Goal: Task Accomplishment & Management: Use online tool/utility

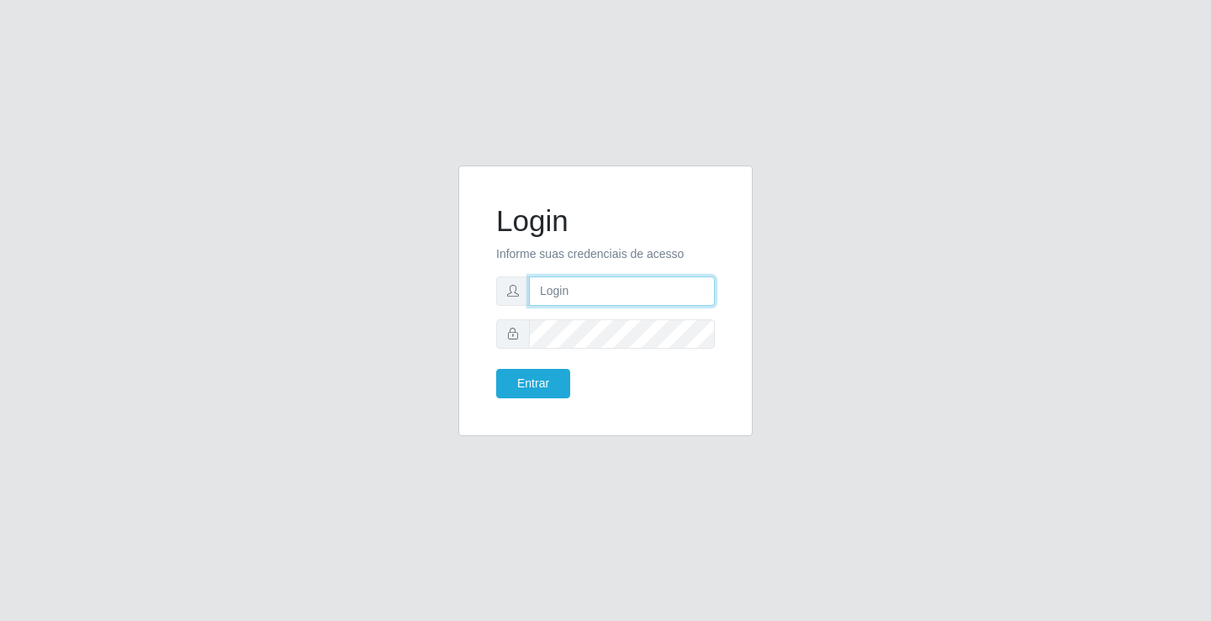
click at [577, 285] on input "text" at bounding box center [622, 291] width 186 height 29
type input "zivaneide@ideal"
click at [496, 369] on button "Entrar" at bounding box center [533, 383] width 74 height 29
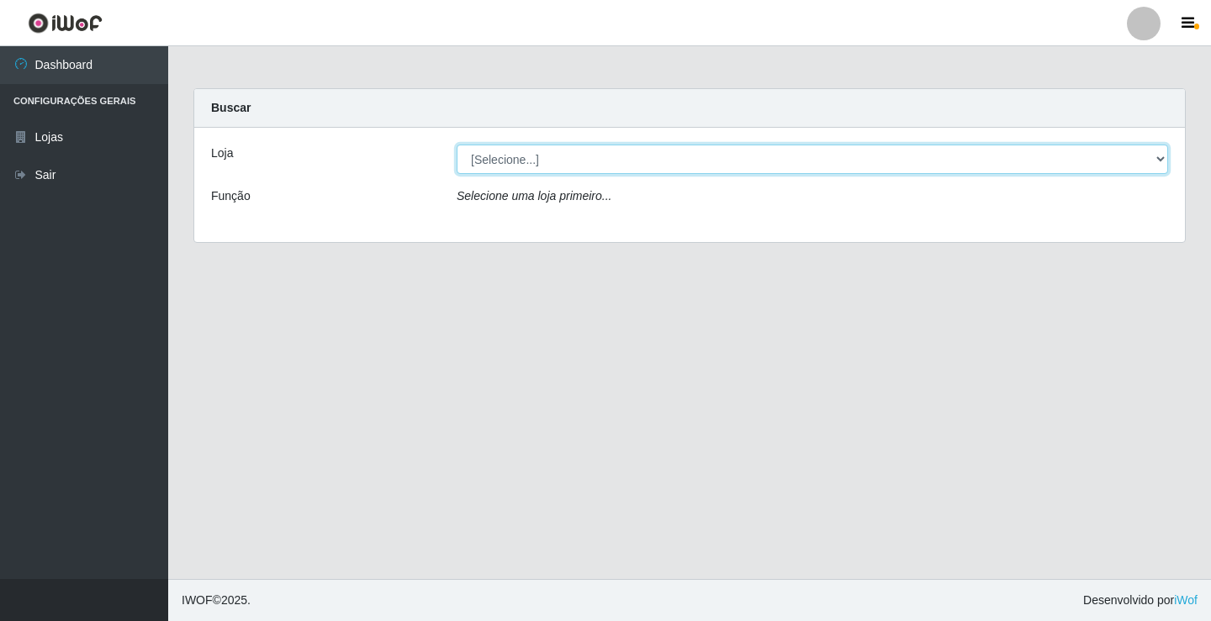
click at [1158, 160] on select "[Selecione...] Ideal - Conceição" at bounding box center [812, 159] width 711 height 29
select select "231"
click at [457, 145] on select "[Selecione...] Ideal - Conceição" at bounding box center [812, 159] width 711 height 29
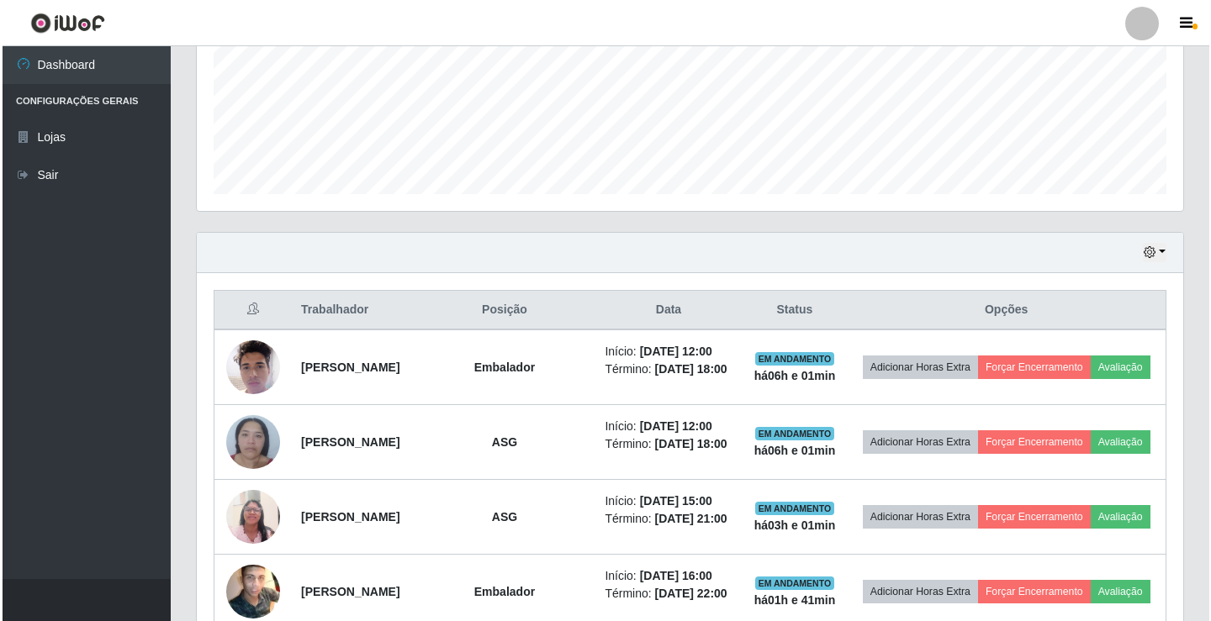
scroll to position [505, 0]
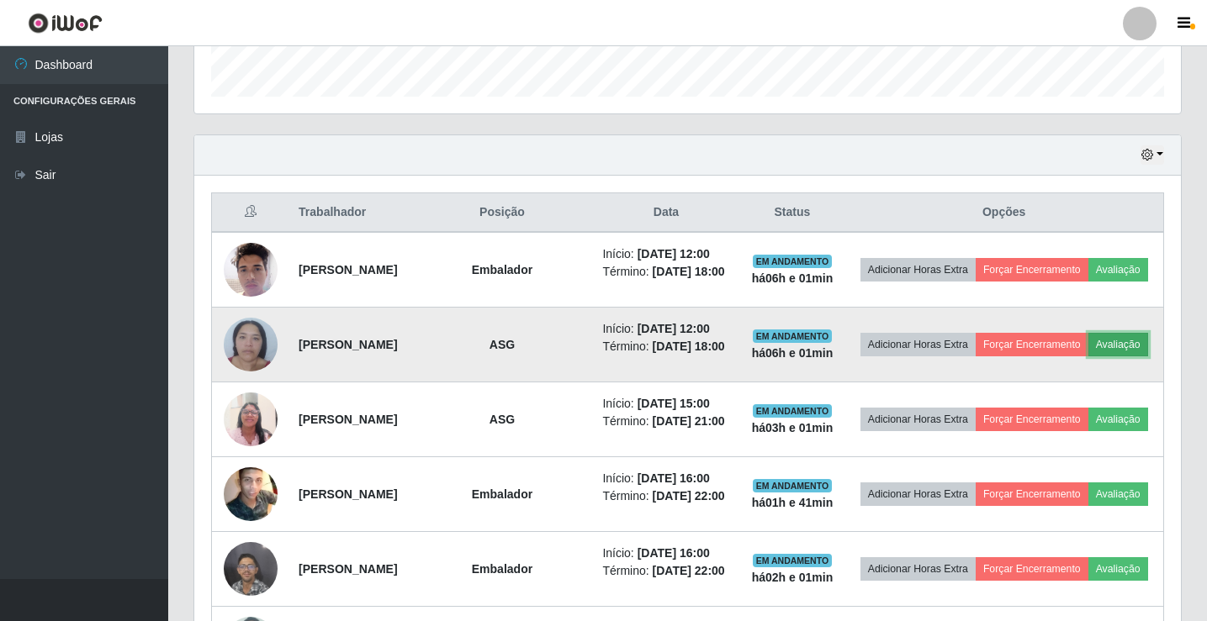
click at [1088, 357] on button "Avaliação" at bounding box center [1118, 345] width 60 height 24
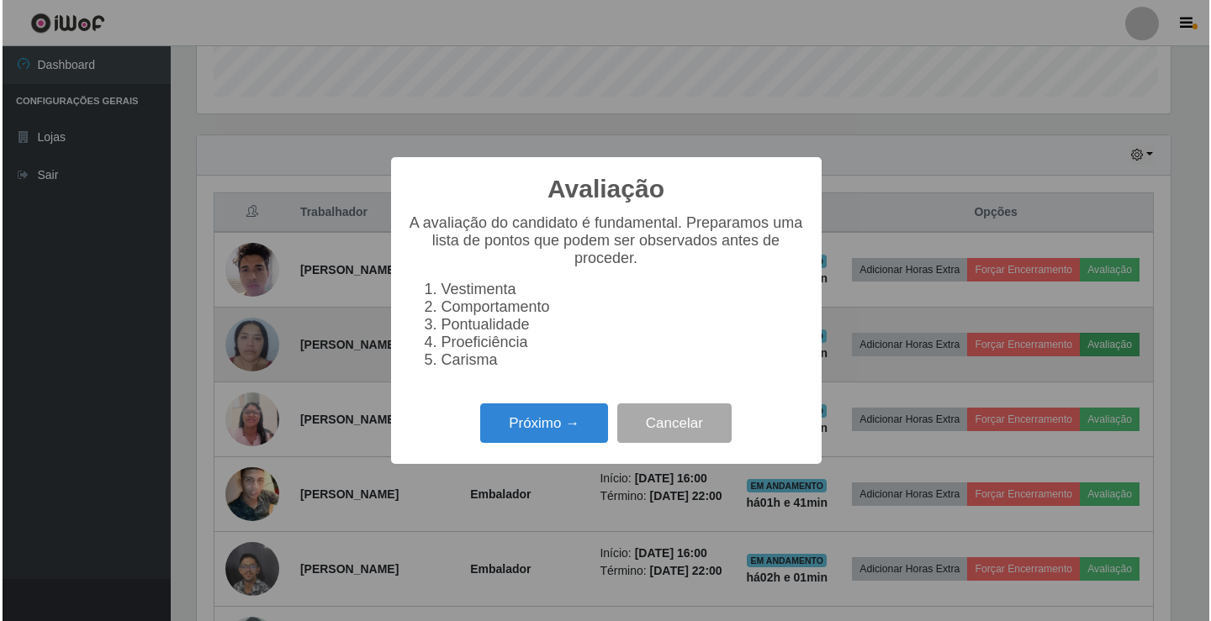
scroll to position [349, 978]
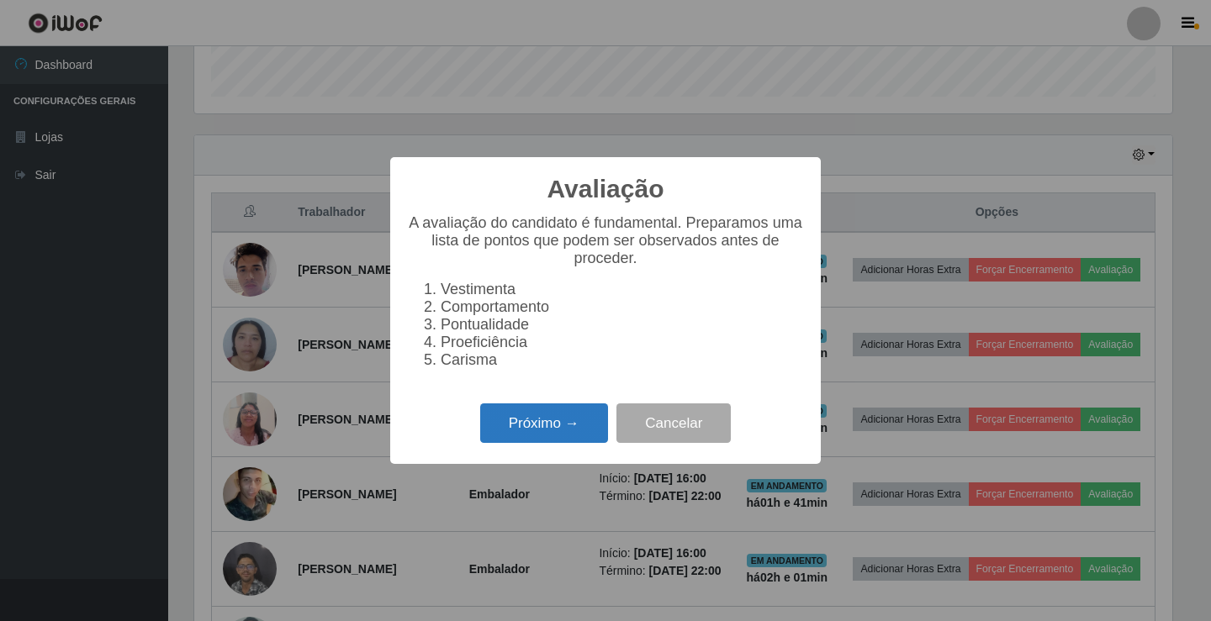
click at [522, 425] on button "Próximo →" at bounding box center [544, 424] width 128 height 40
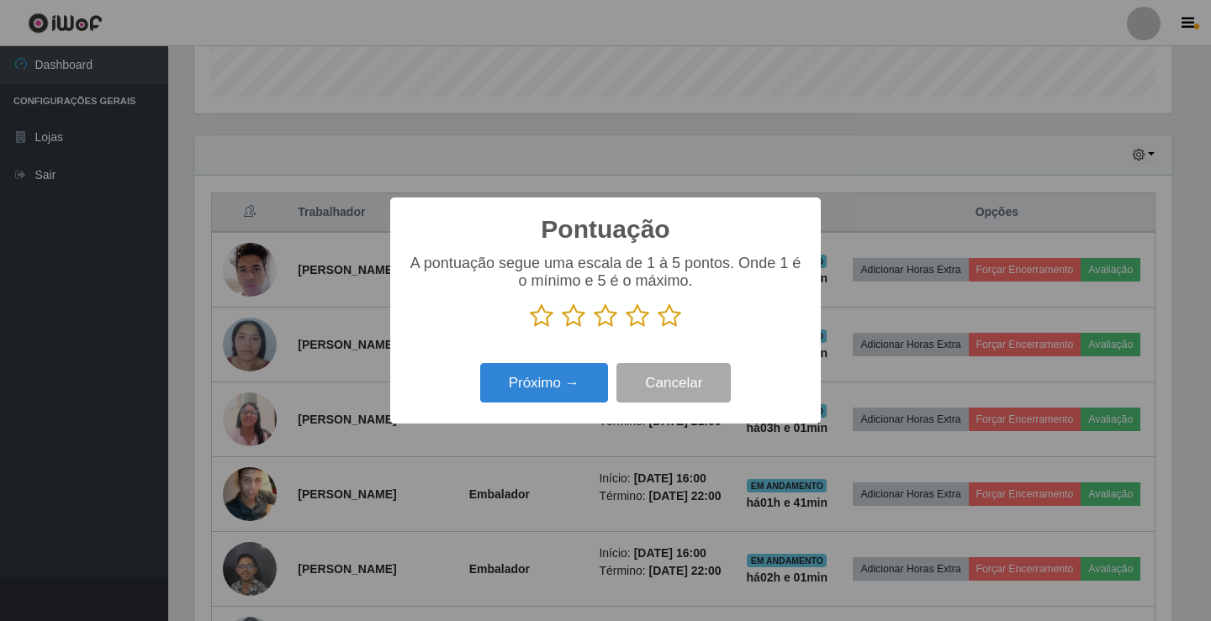
click at [602, 317] on icon at bounding box center [606, 316] width 24 height 25
click at [594, 329] on input "radio" at bounding box center [594, 329] width 0 height 0
click at [577, 390] on button "Próximo →" at bounding box center [544, 383] width 128 height 40
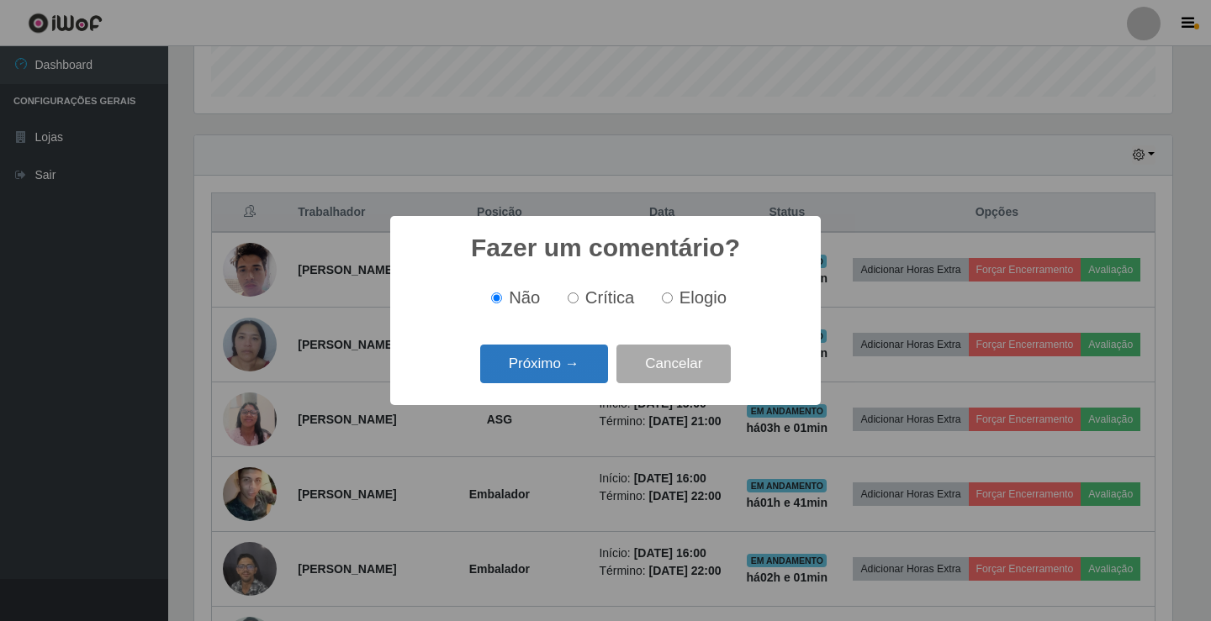
click at [577, 362] on button "Próximo →" at bounding box center [544, 365] width 128 height 40
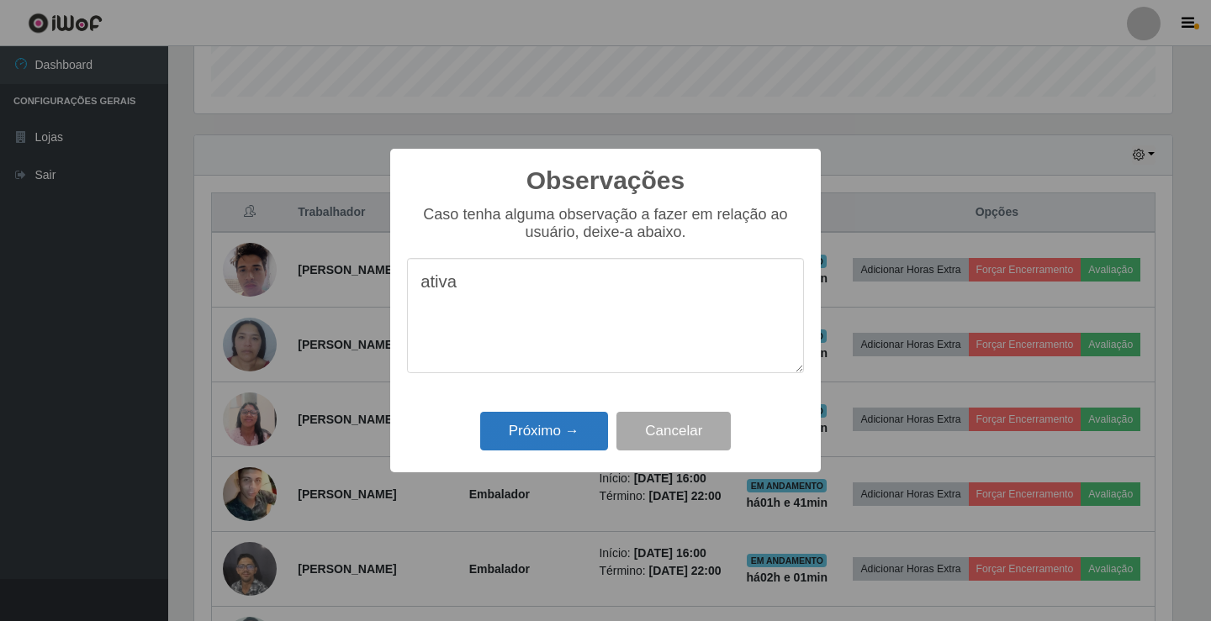
type textarea "ativa"
click at [585, 434] on button "Próximo →" at bounding box center [544, 432] width 128 height 40
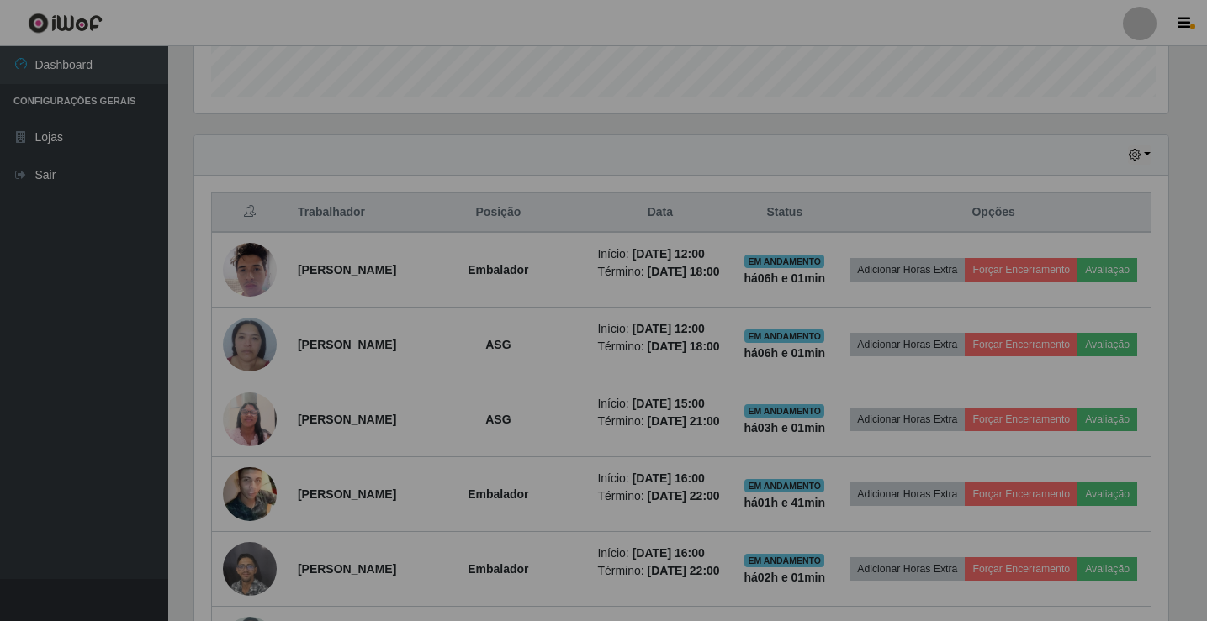
scroll to position [349, 986]
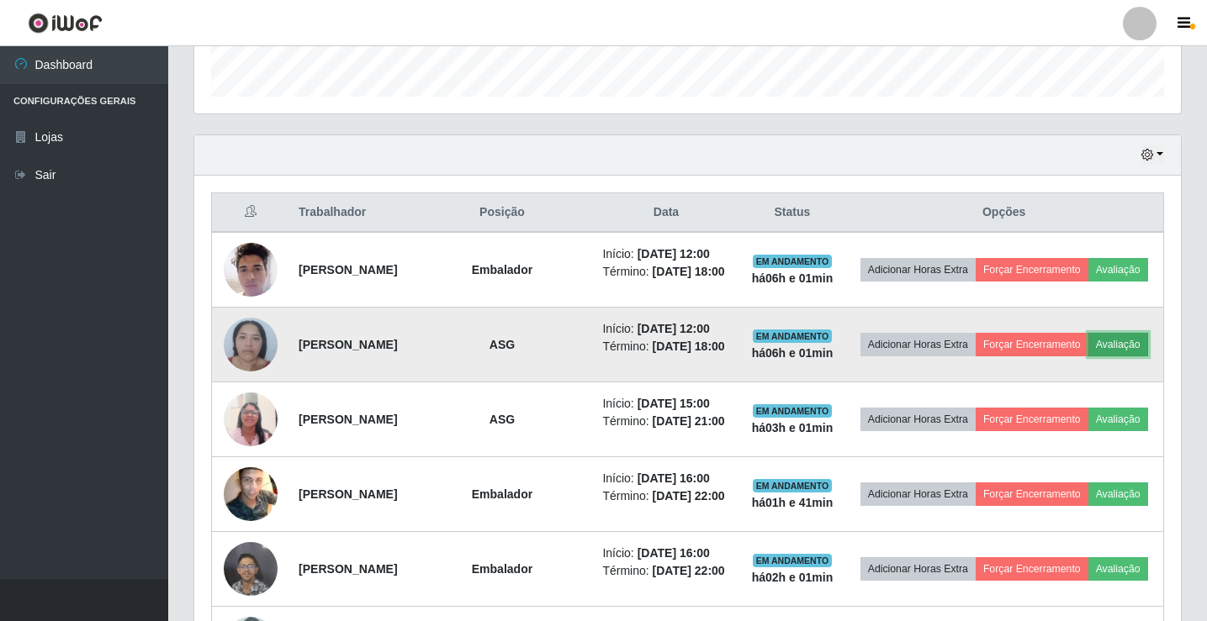
click at [1088, 357] on button "Avaliação" at bounding box center [1118, 345] width 60 height 24
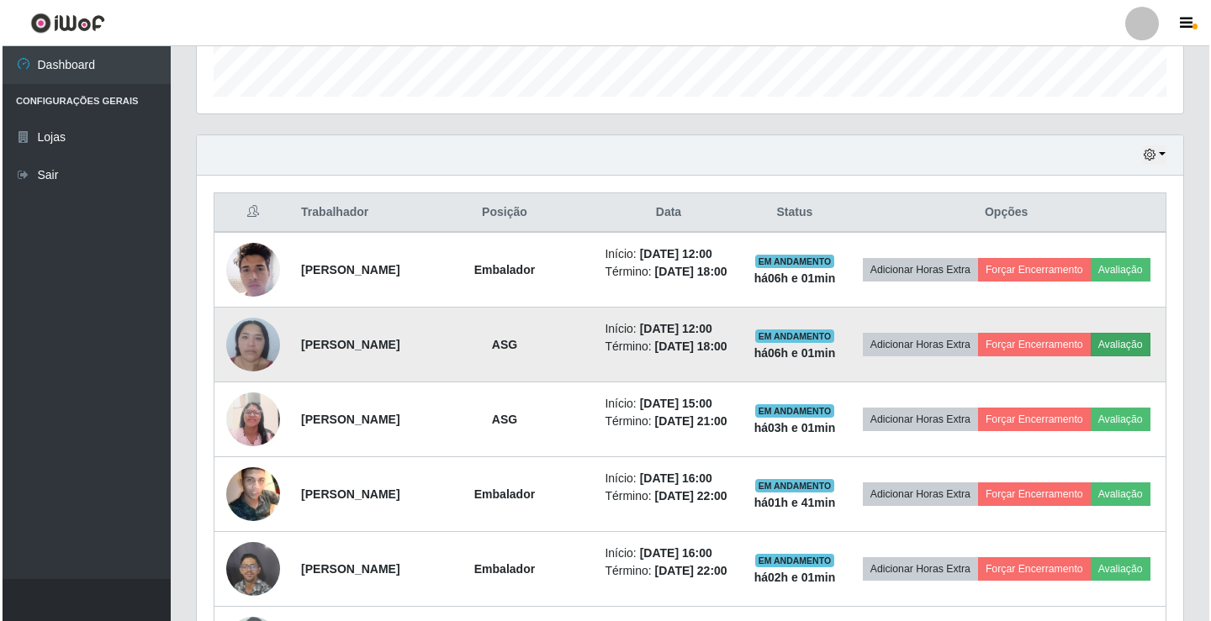
scroll to position [349, 978]
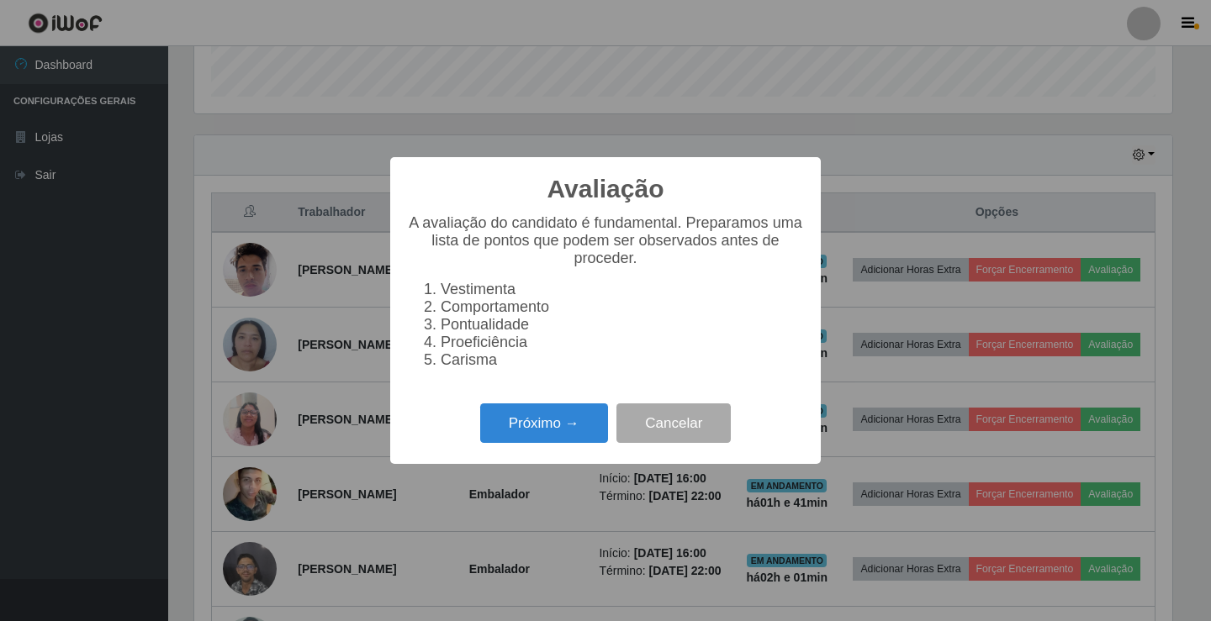
click at [1002, 403] on div "Avaliação × A avaliação do candidato é fundamental. Preparamos uma lista de pon…" at bounding box center [605, 310] width 1211 height 621
click at [539, 440] on button "Próximo →" at bounding box center [544, 424] width 128 height 40
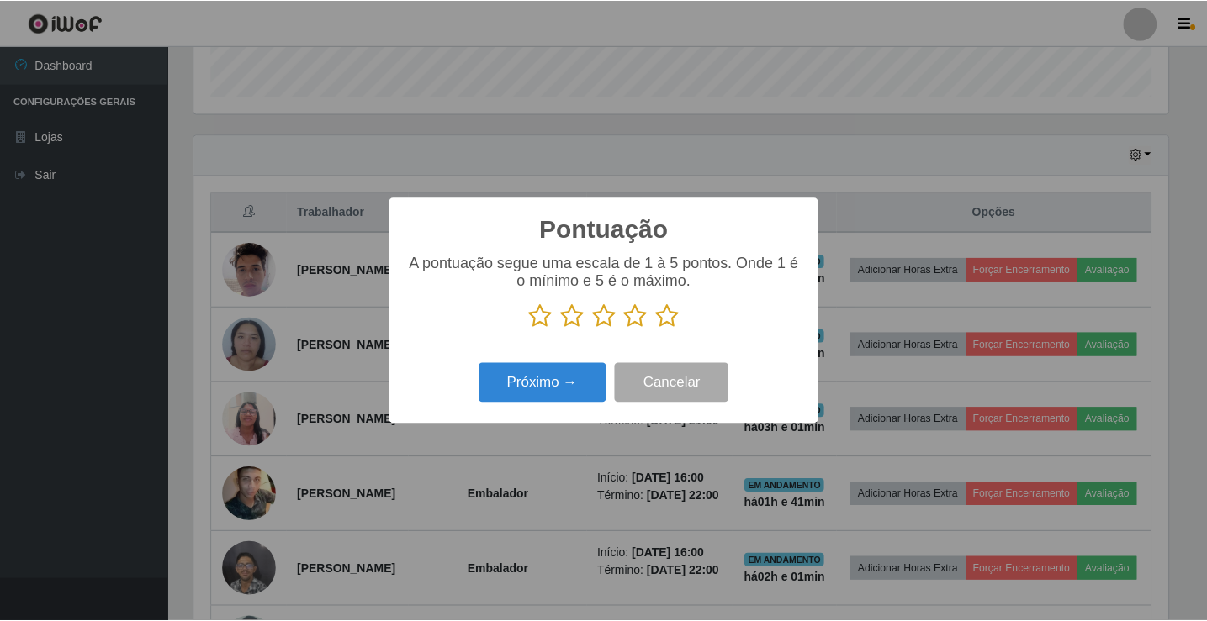
scroll to position [840564, 839935]
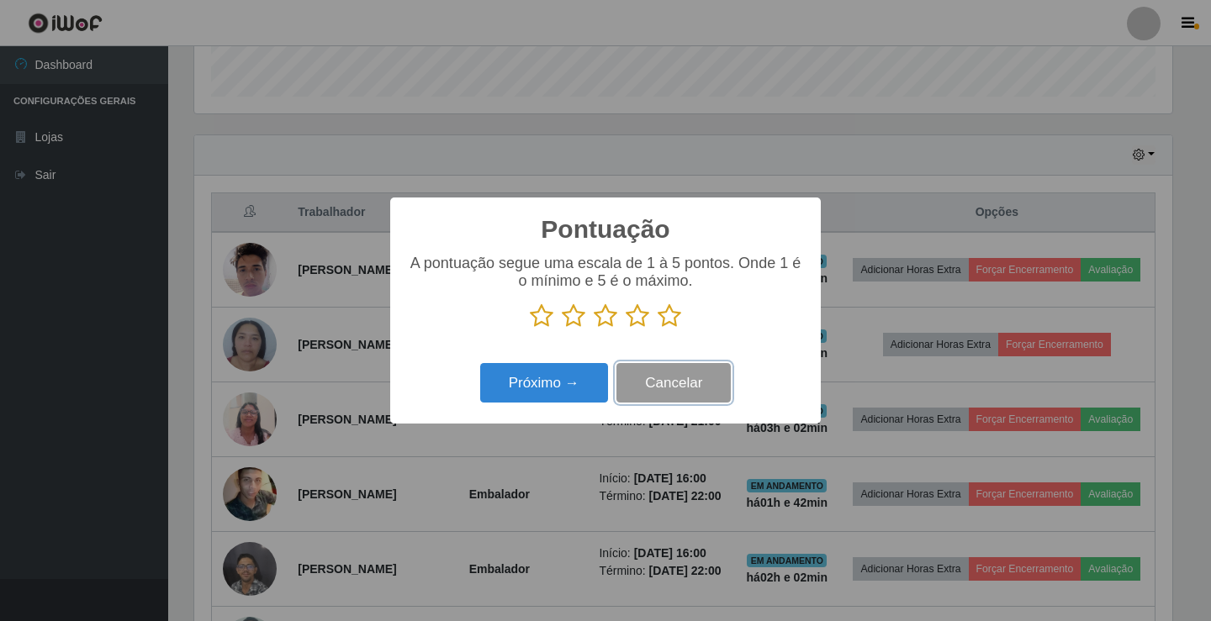
click at [669, 388] on button "Cancelar" at bounding box center [673, 383] width 114 height 40
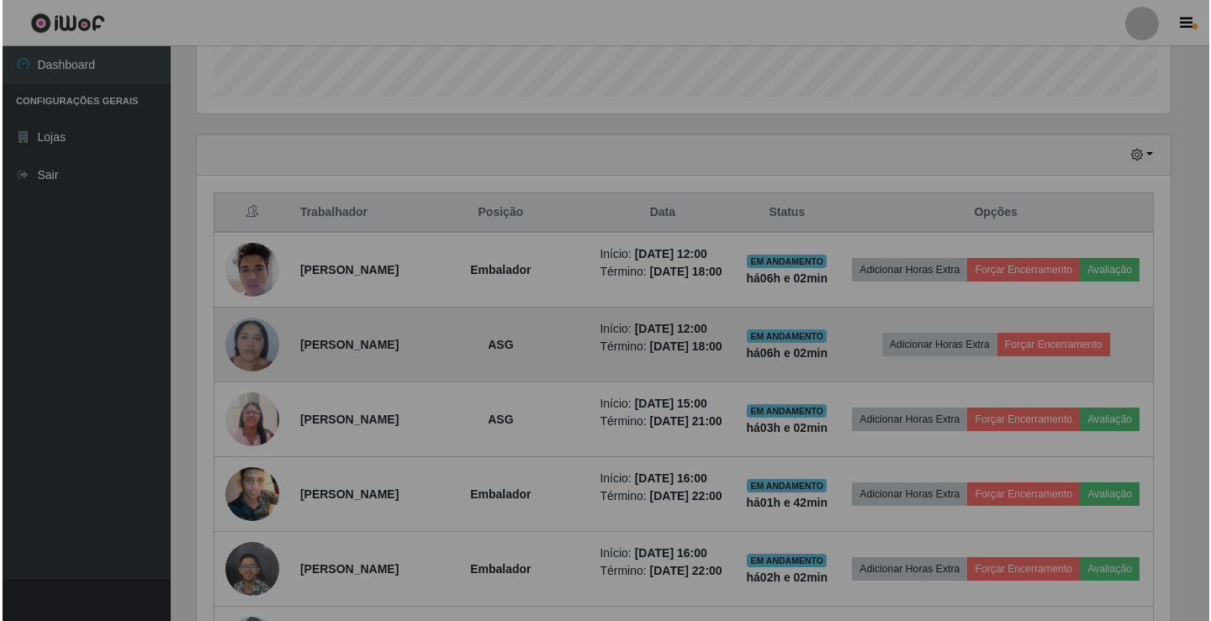
scroll to position [349, 986]
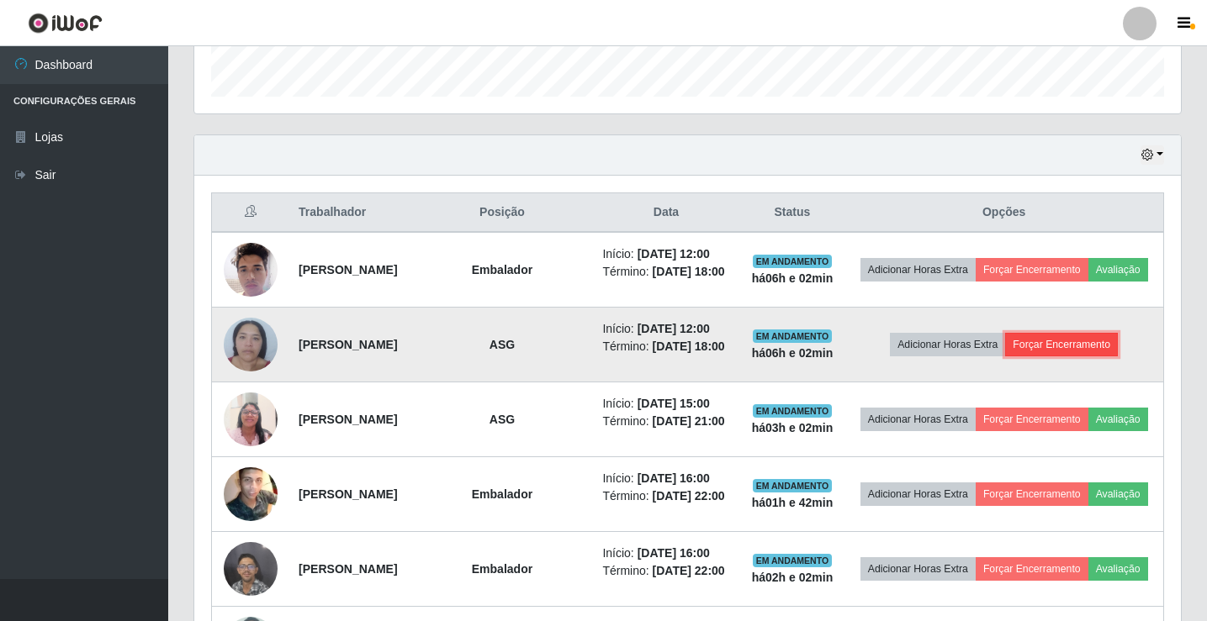
click at [1065, 357] on button "Forçar Encerramento" at bounding box center [1061, 345] width 113 height 24
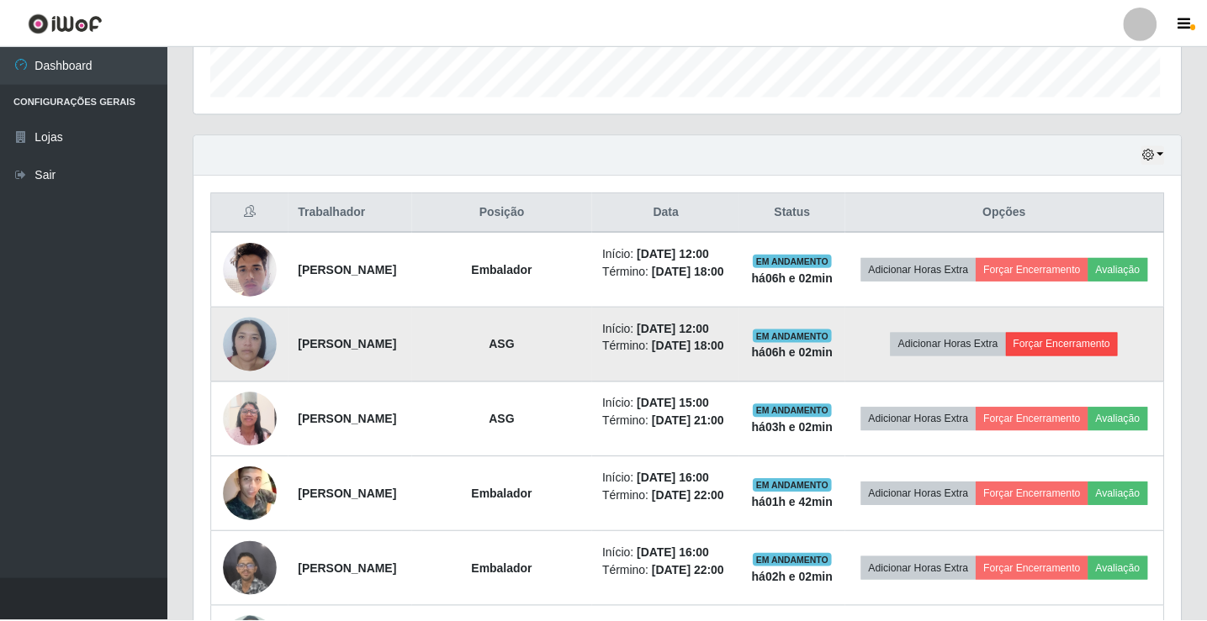
scroll to position [349, 978]
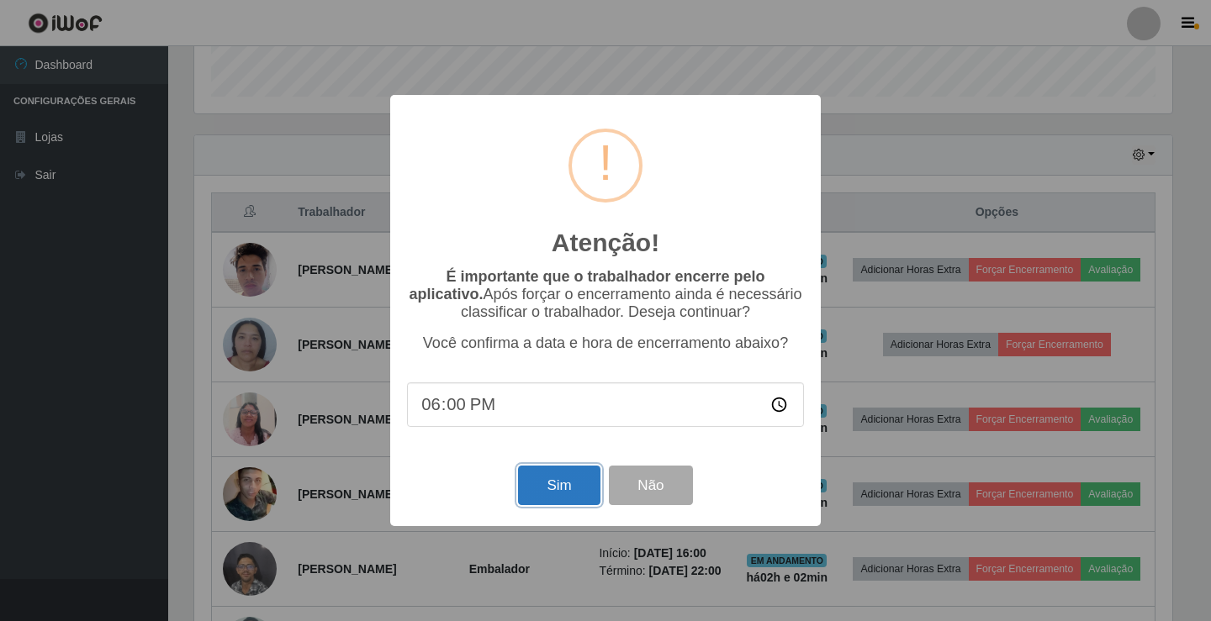
click at [538, 494] on button "Sim" at bounding box center [559, 486] width 82 height 40
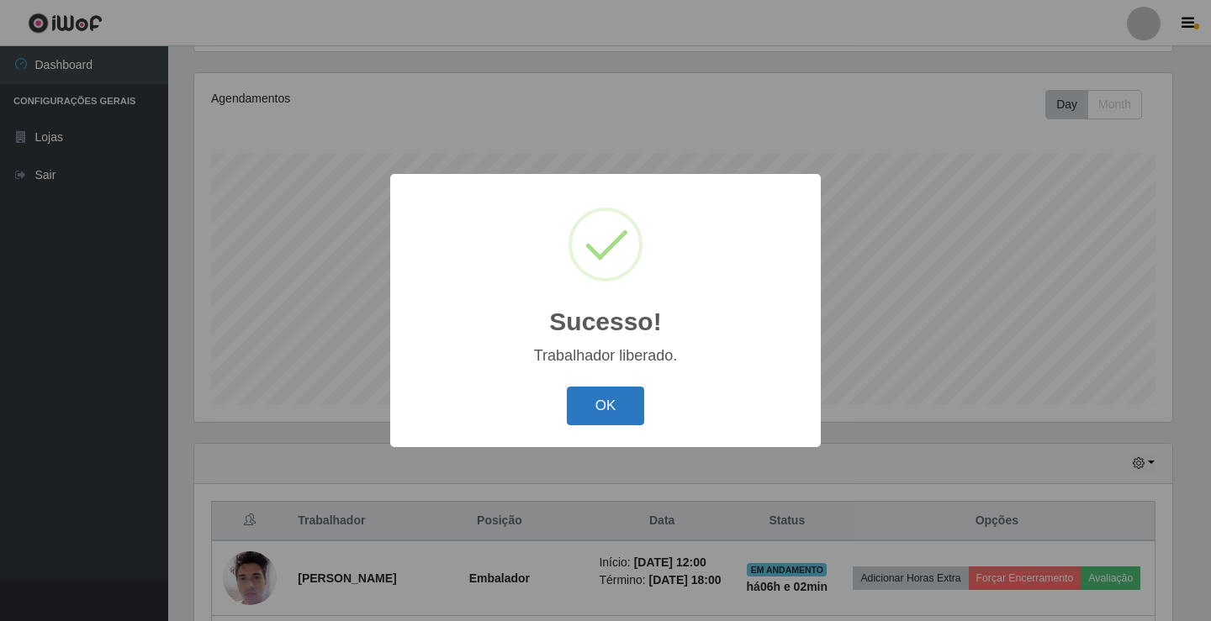
click at [606, 410] on button "OK" at bounding box center [606, 407] width 78 height 40
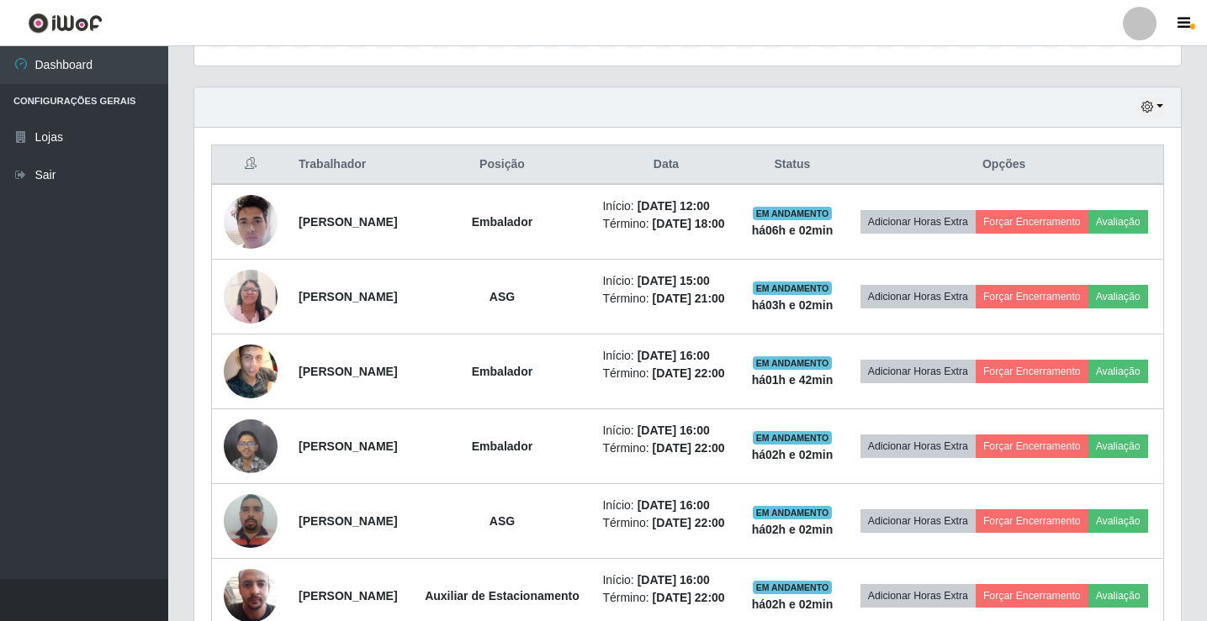
scroll to position [384, 0]
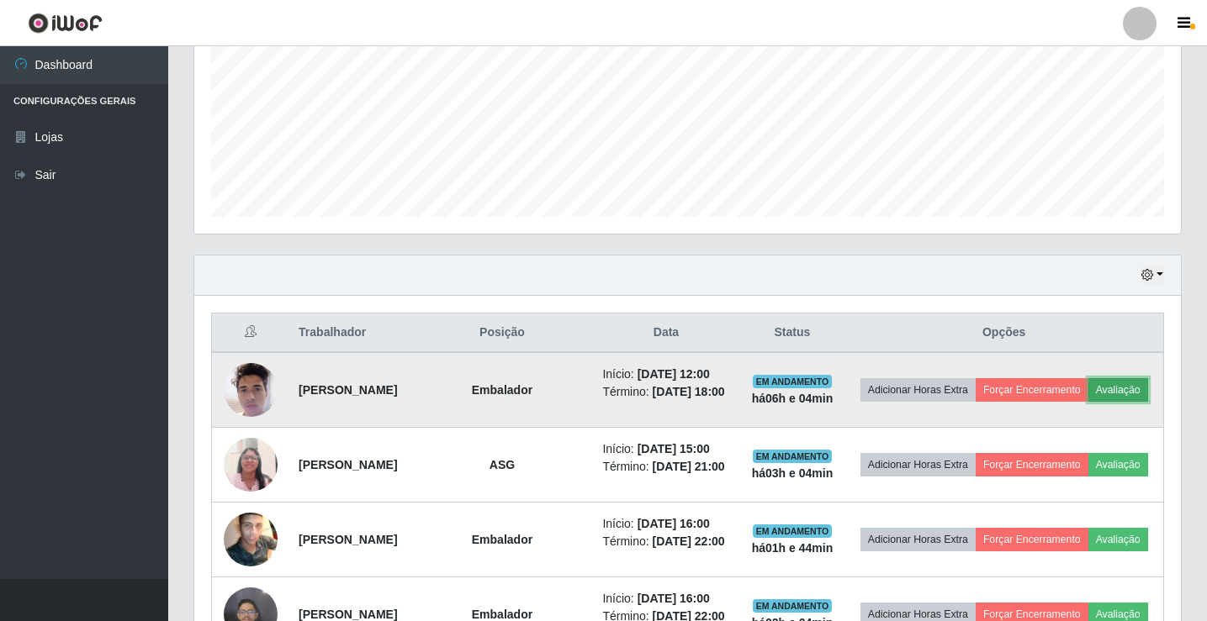
click at [1088, 402] on button "Avaliação" at bounding box center [1118, 390] width 60 height 24
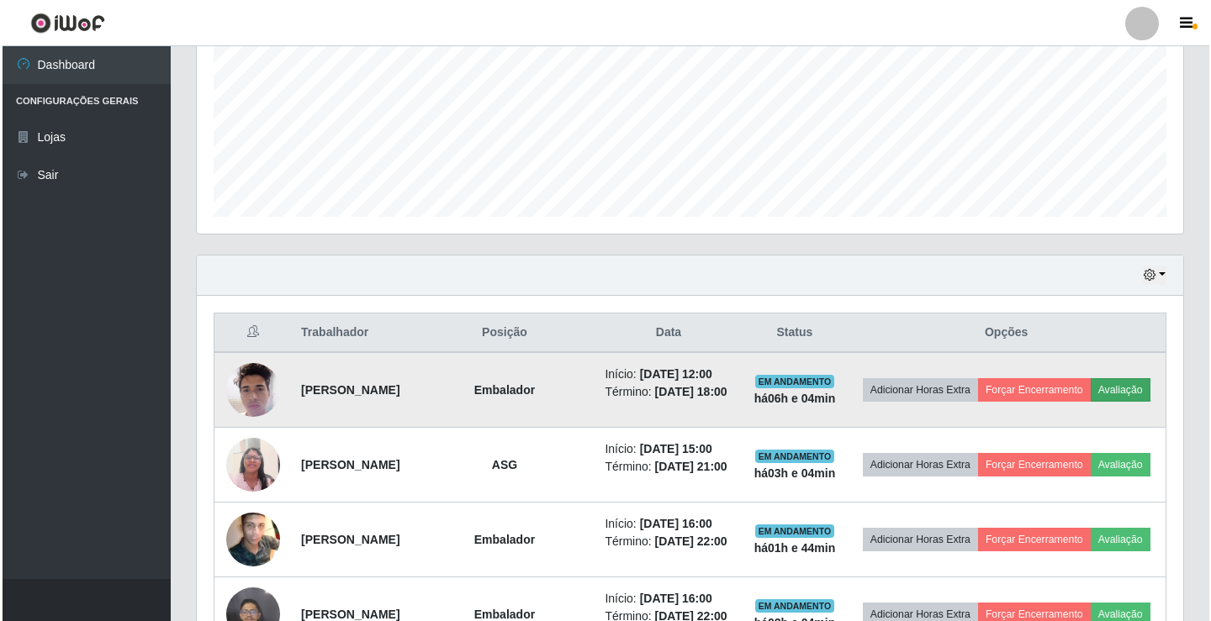
scroll to position [349, 978]
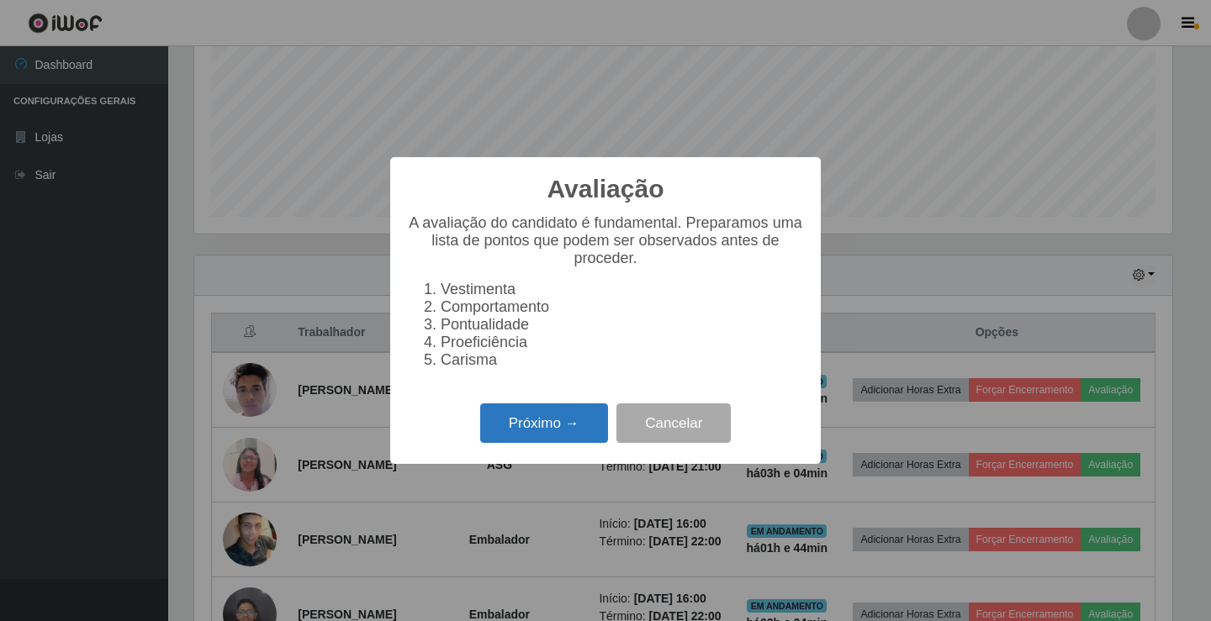
click at [546, 443] on button "Próximo →" at bounding box center [544, 424] width 128 height 40
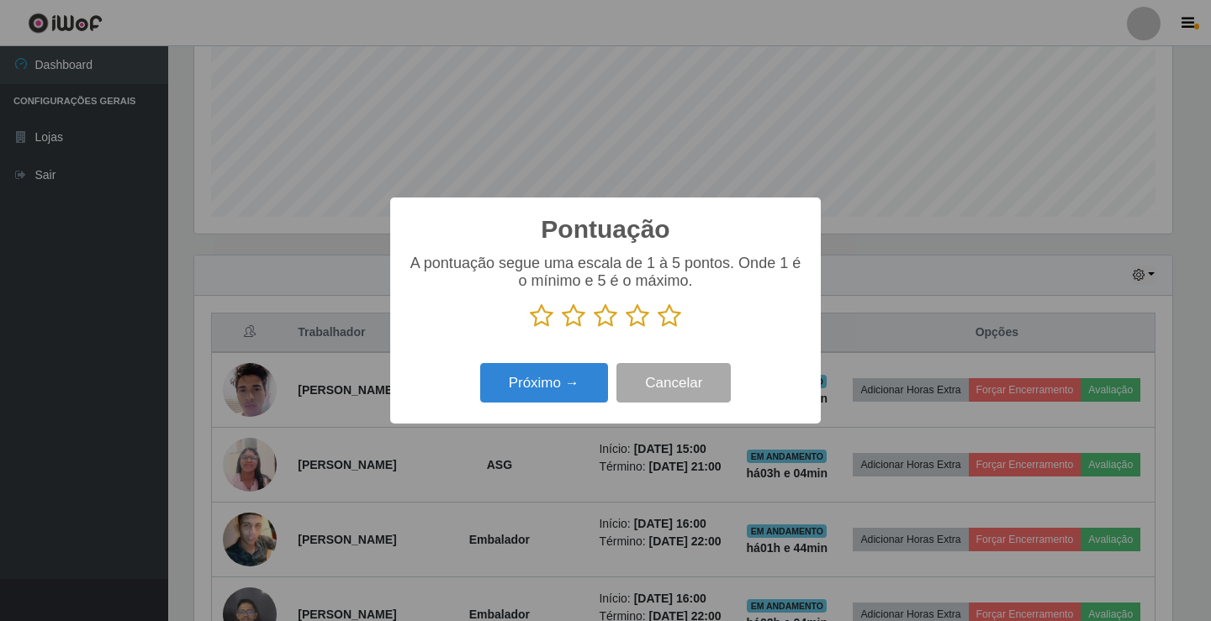
click at [640, 319] on icon at bounding box center [638, 316] width 24 height 25
click at [626, 329] on input "radio" at bounding box center [626, 329] width 0 height 0
click at [579, 375] on button "Próximo →" at bounding box center [544, 383] width 128 height 40
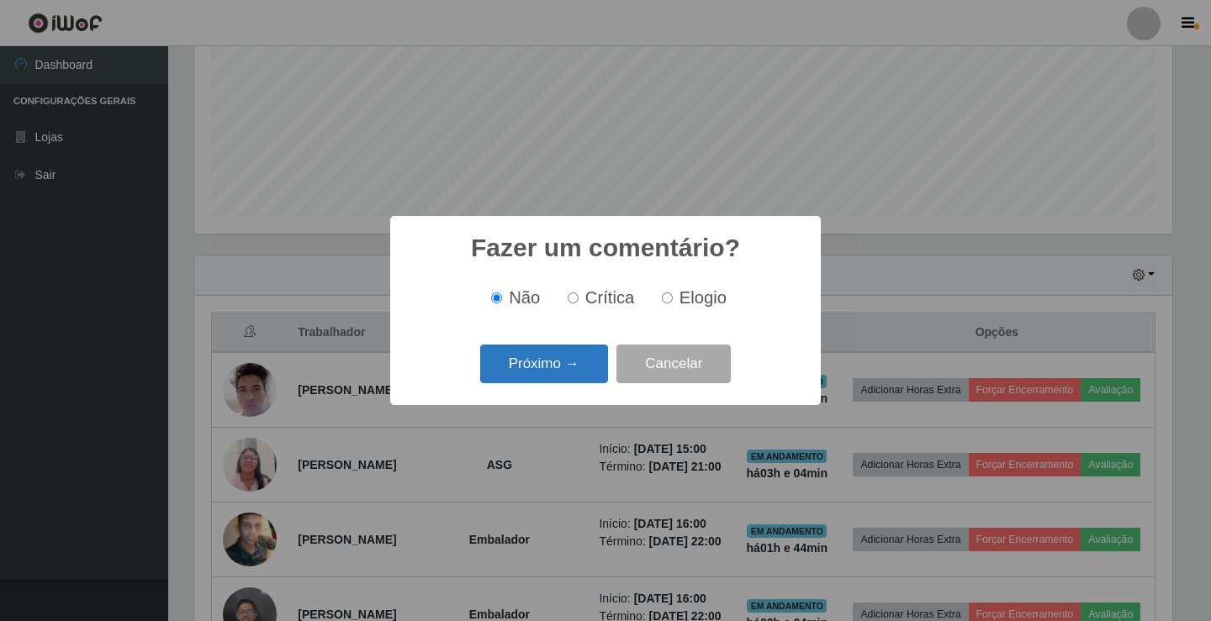
click at [573, 368] on button "Próximo →" at bounding box center [544, 365] width 128 height 40
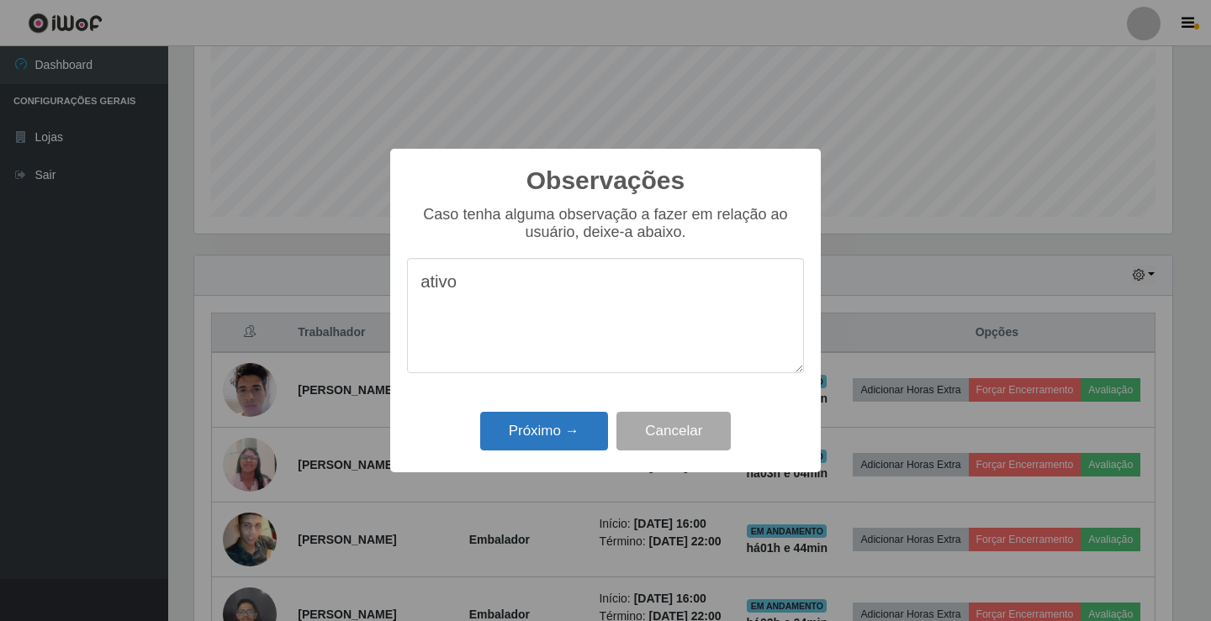
type textarea "ativo"
click at [559, 426] on button "Próximo →" at bounding box center [544, 432] width 128 height 40
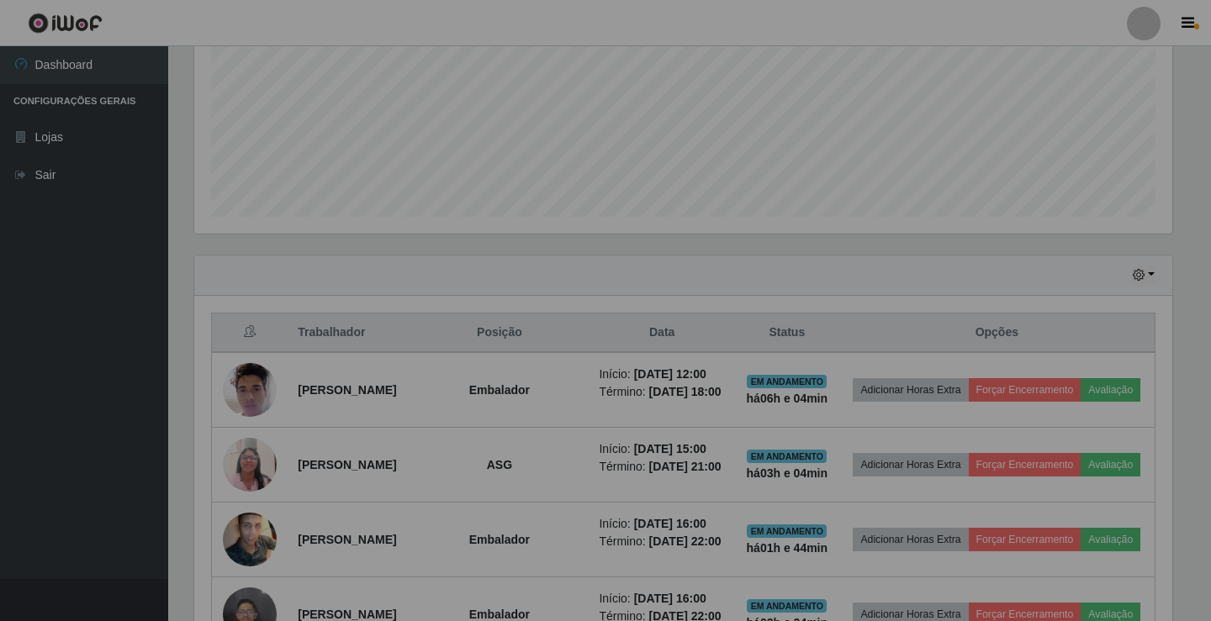
scroll to position [349, 986]
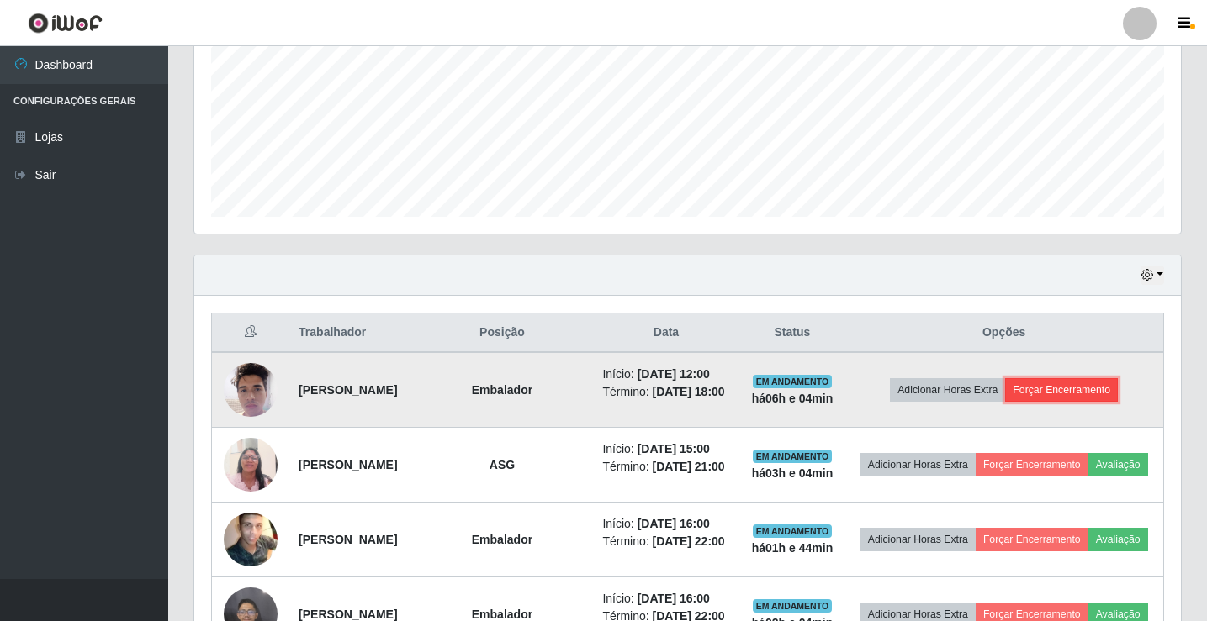
click at [1100, 390] on button "Forçar Encerramento" at bounding box center [1061, 390] width 113 height 24
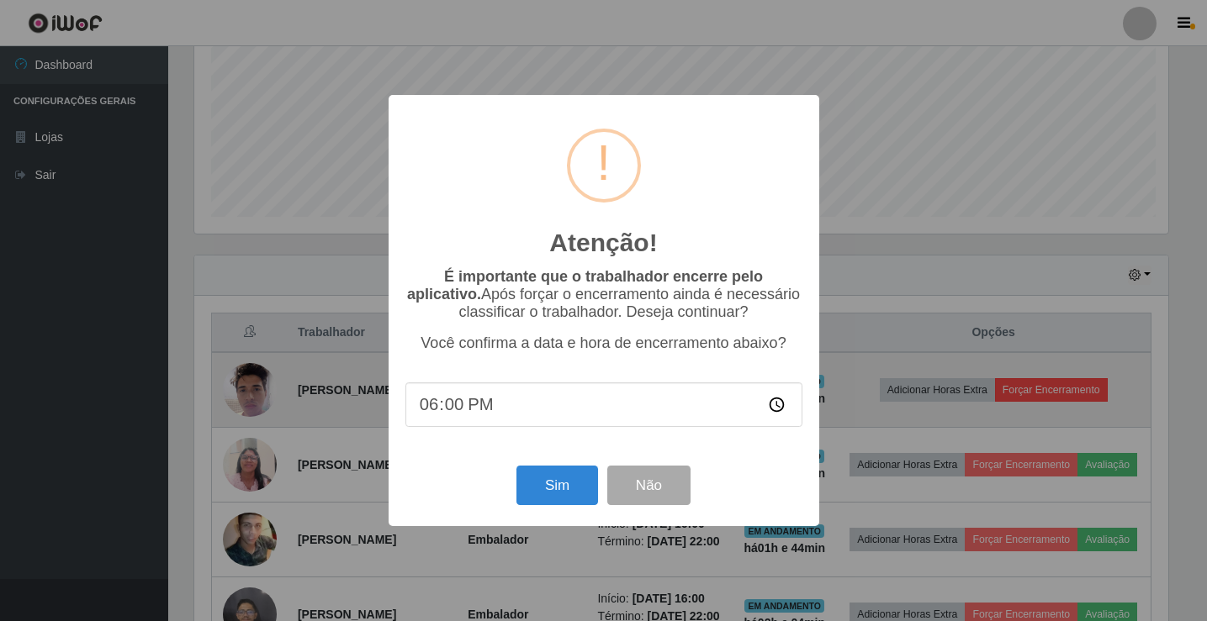
scroll to position [349, 978]
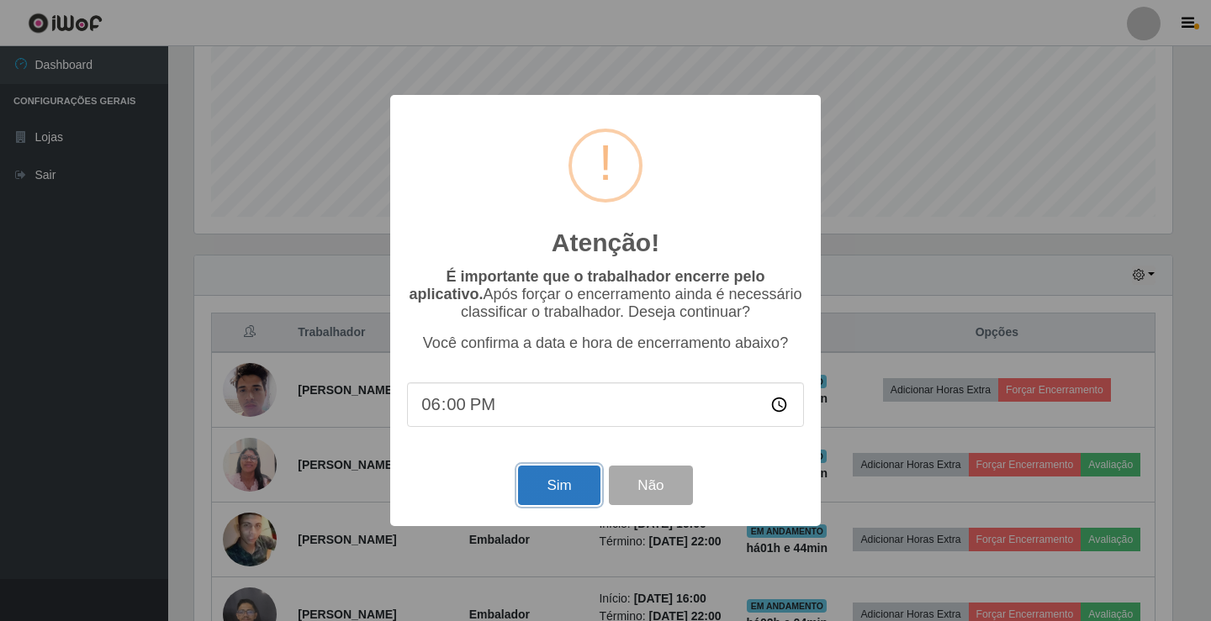
click at [559, 480] on button "Sim" at bounding box center [559, 486] width 82 height 40
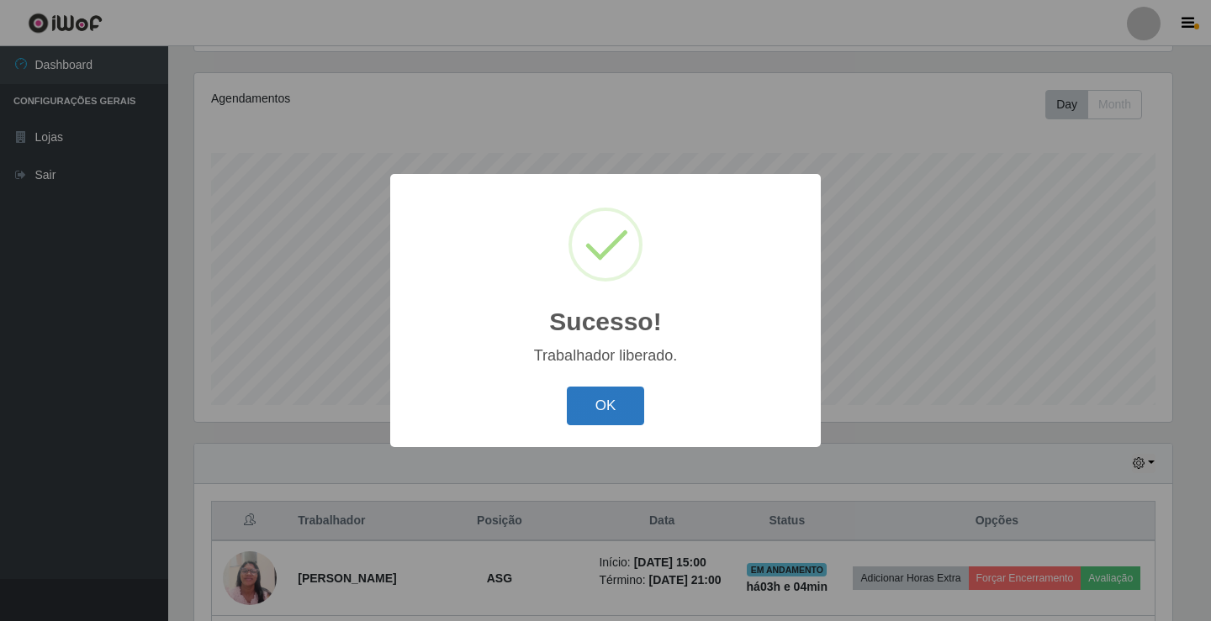
click at [612, 403] on button "OK" at bounding box center [606, 407] width 78 height 40
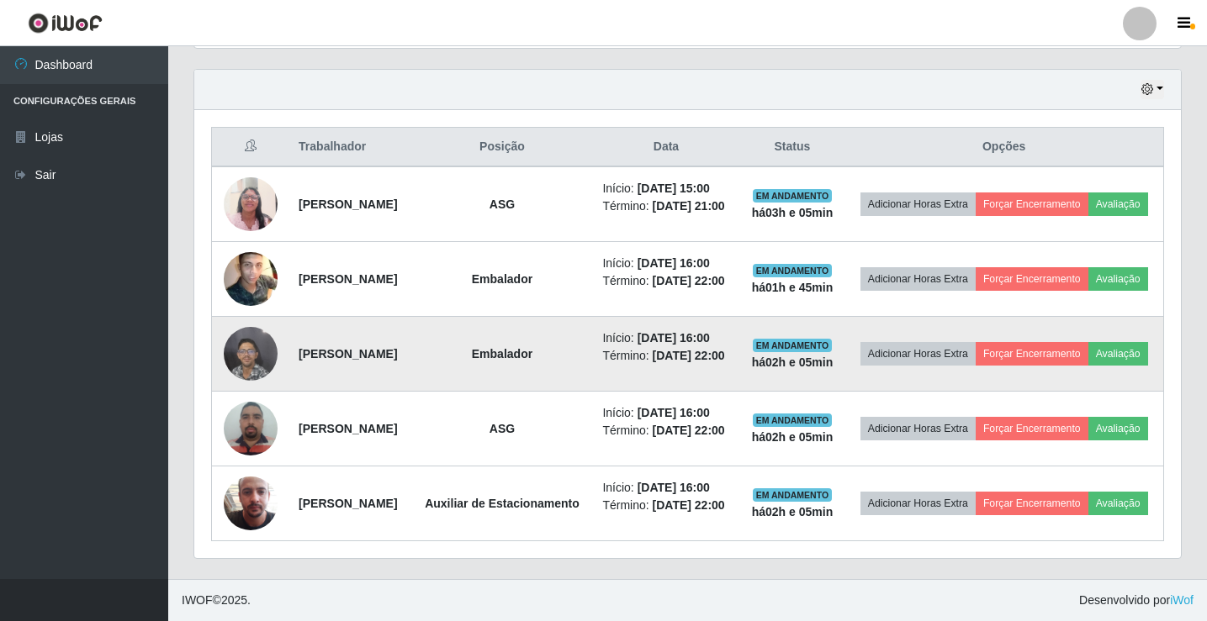
scroll to position [633, 0]
